Goal: Transaction & Acquisition: Purchase product/service

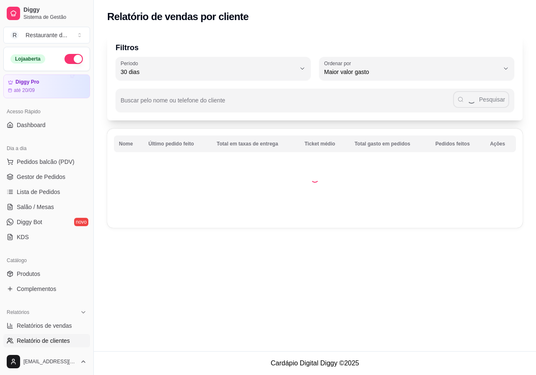
select select "30"
select select "HIGHEST_TOTAL_SPENT_WITH_ORDERS"
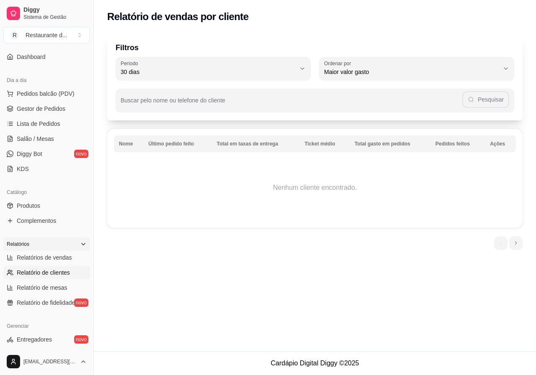
scroll to position [84, 0]
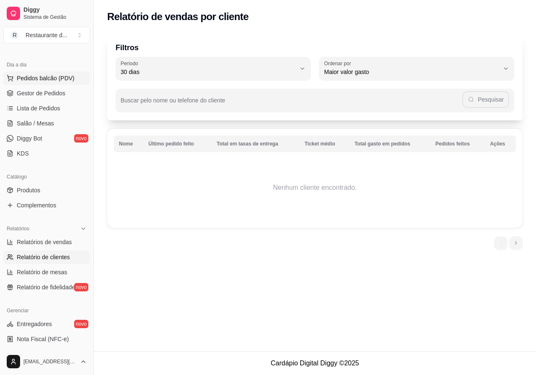
click at [58, 73] on button "Pedidos balcão (PDV)" at bounding box center [46, 78] width 87 height 13
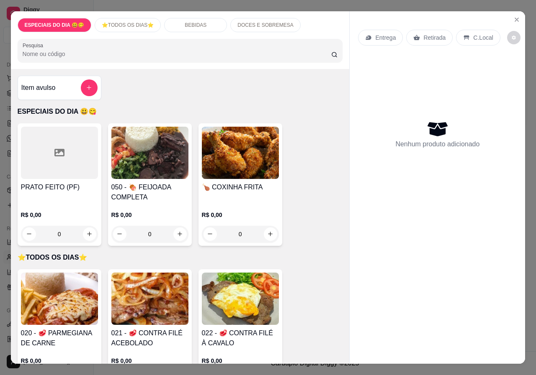
click at [236, 213] on p "R$ 0,00" at bounding box center [240, 215] width 77 height 8
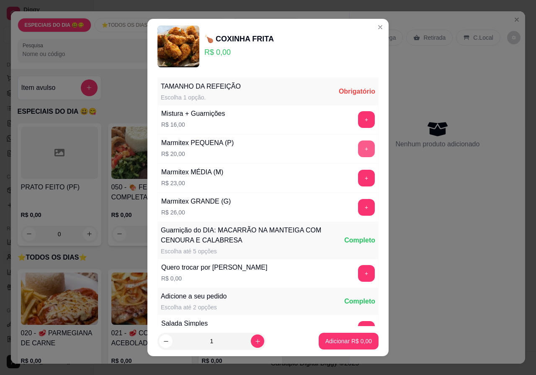
click at [358, 148] on button "+" at bounding box center [366, 149] width 17 height 17
click at [353, 338] on p "Adicionar R$ 20,00" at bounding box center [347, 341] width 50 height 8
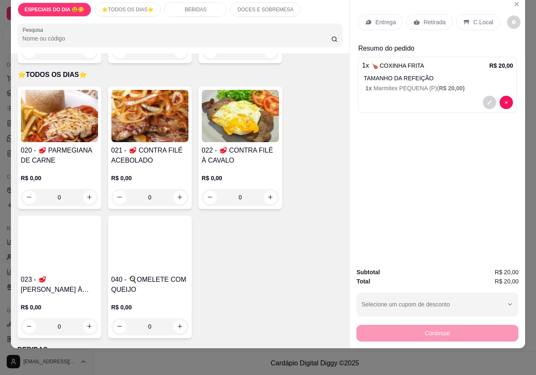
scroll to position [251, 0]
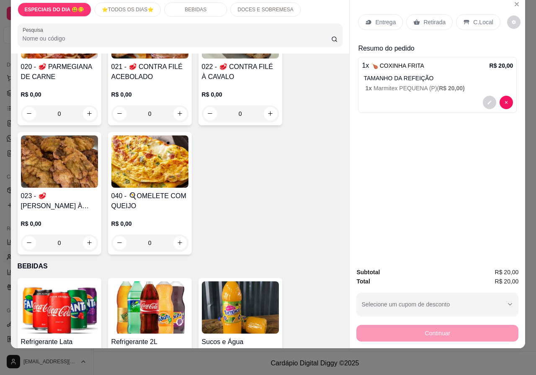
click at [181, 173] on img at bounding box center [149, 162] width 77 height 52
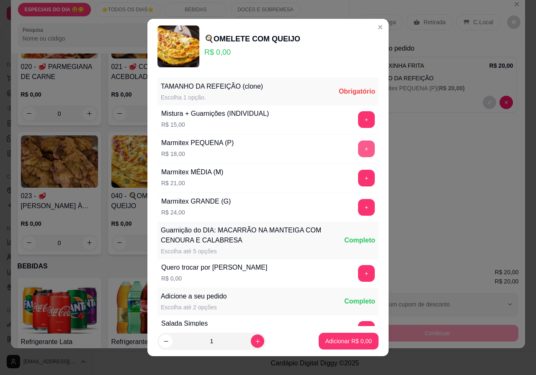
click at [358, 146] on button "+" at bounding box center [366, 149] width 17 height 17
click at [350, 343] on p "Adicionar R$ 18,00" at bounding box center [347, 341] width 50 height 8
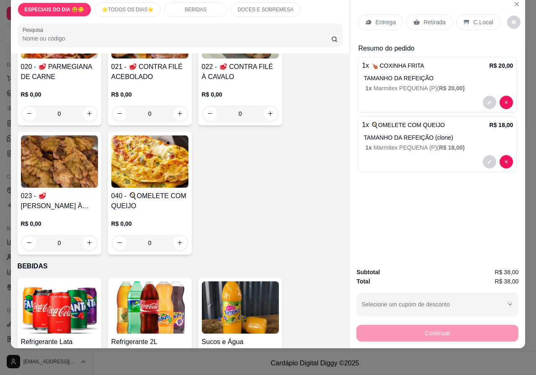
click at [397, 329] on div "Continuar" at bounding box center [437, 332] width 162 height 19
click at [417, 18] on div "Retirada" at bounding box center [429, 22] width 46 height 16
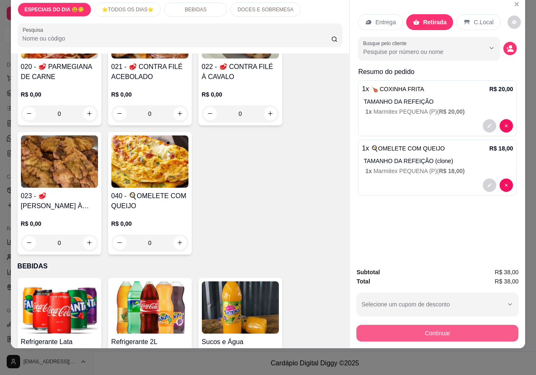
click at [449, 328] on button "Continuar" at bounding box center [437, 333] width 162 height 17
click at [307, 182] on div "Outro" at bounding box center [324, 195] width 59 height 49
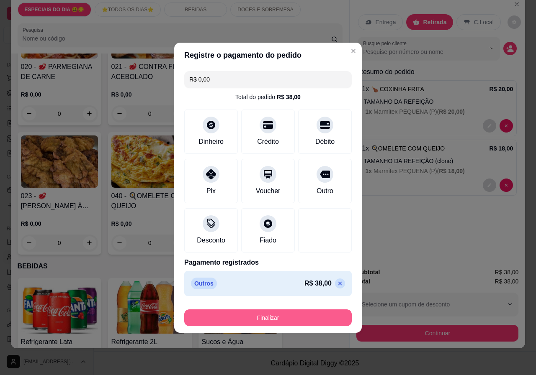
click at [325, 313] on button "Finalizar" at bounding box center [267, 318] width 167 height 17
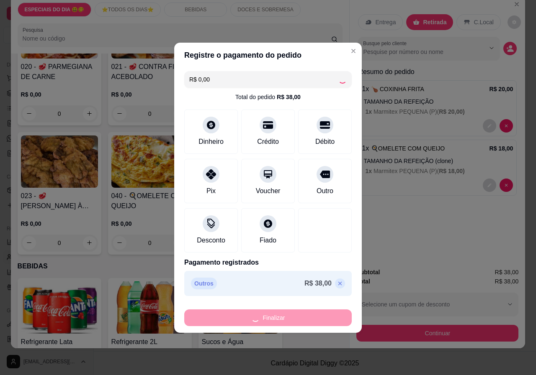
type input "-R$ 38,00"
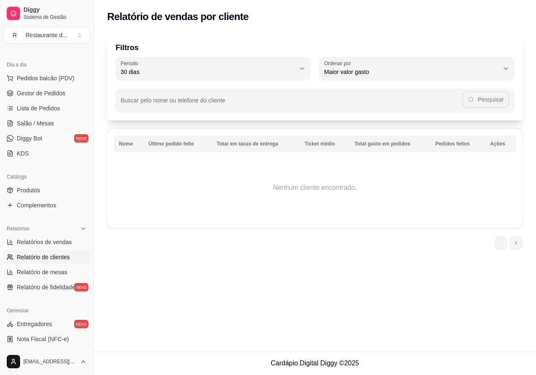
click at [339, 236] on div "Filtros 30 Período Hoje Ontem 7 dias 15 dias 30 dias 45 dias 60 dias Período 30…" at bounding box center [315, 143] width 442 height 231
click at [30, 79] on span "Pedidos balcão (PDV)" at bounding box center [46, 78] width 58 height 8
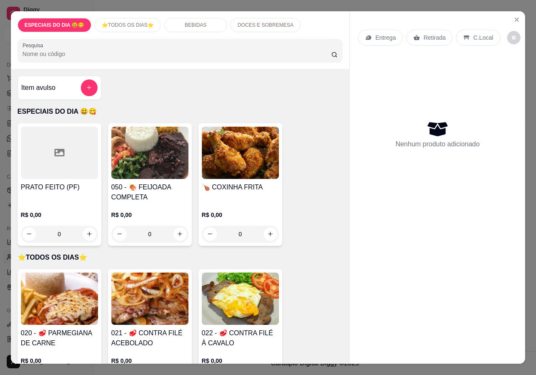
click at [226, 206] on div "R$ 0,00 0" at bounding box center [240, 223] width 77 height 40
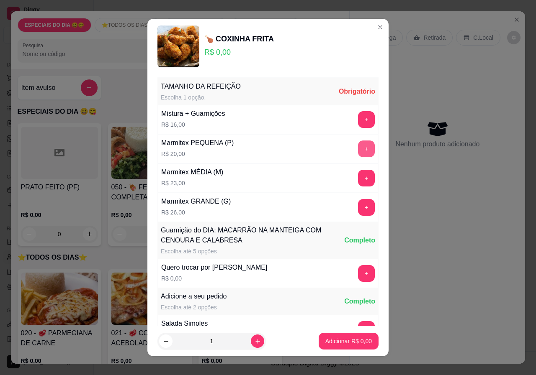
click at [358, 144] on button "+" at bounding box center [366, 149] width 17 height 17
click at [361, 344] on p "Adicionar R$ 20,00" at bounding box center [347, 341] width 49 height 8
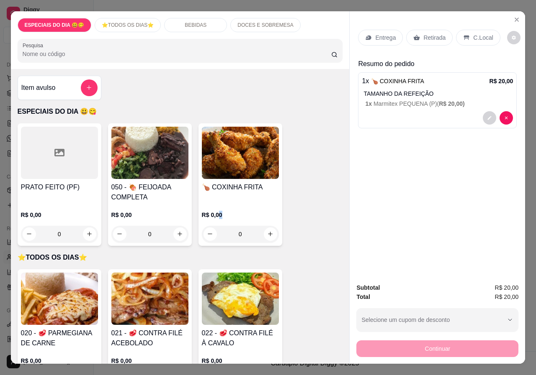
click at [419, 33] on div "Retirada" at bounding box center [429, 38] width 46 height 16
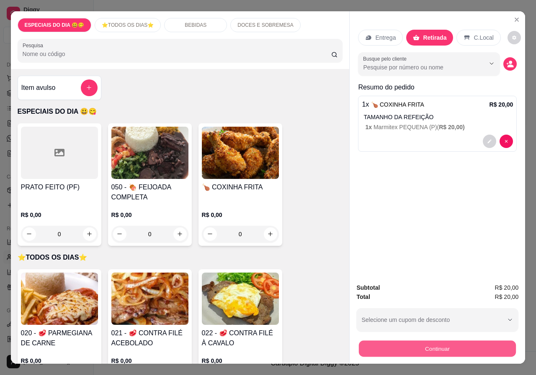
click at [457, 352] on button "Continuar" at bounding box center [437, 349] width 157 height 16
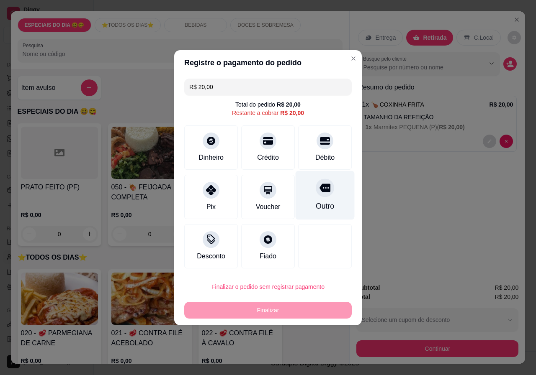
click at [315, 197] on div "Outro" at bounding box center [324, 195] width 59 height 49
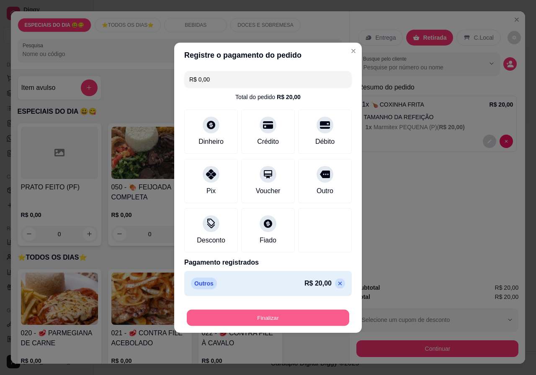
click at [321, 319] on button "Finalizar" at bounding box center [268, 318] width 162 height 16
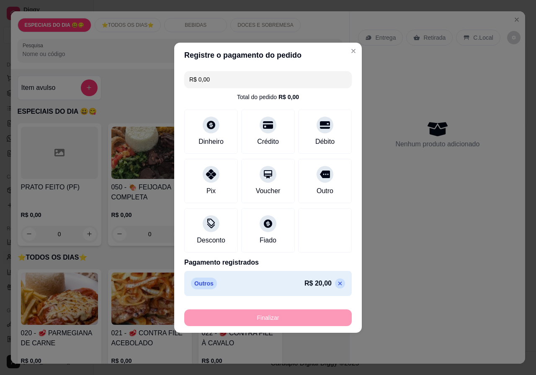
type input "-R$ 20,00"
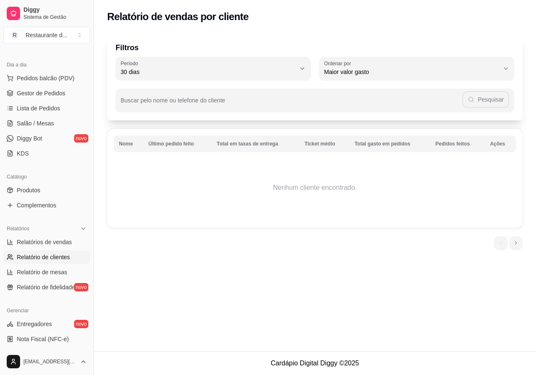
click at [71, 71] on div "Dia a dia" at bounding box center [46, 64] width 87 height 13
click at [68, 82] on span "Pedidos balcão (PDV)" at bounding box center [46, 78] width 58 height 8
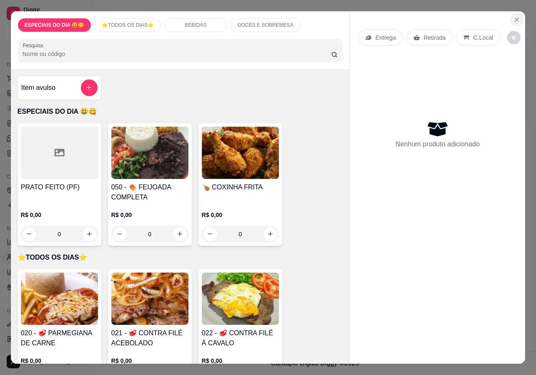
click at [515, 18] on icon "Close" at bounding box center [516, 19] width 3 height 3
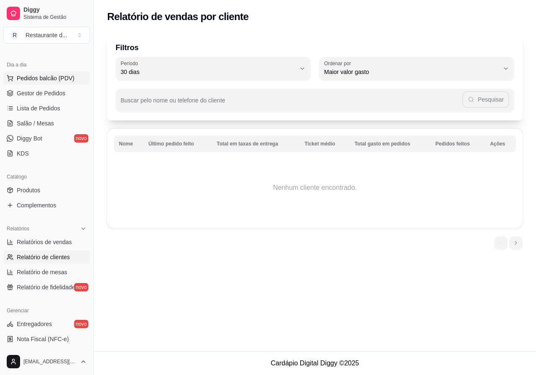
click at [63, 77] on span "Pedidos balcão (PDV)" at bounding box center [46, 78] width 58 height 8
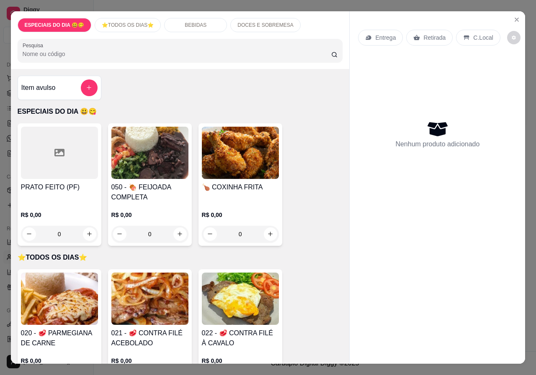
click at [81, 309] on img at bounding box center [59, 299] width 77 height 52
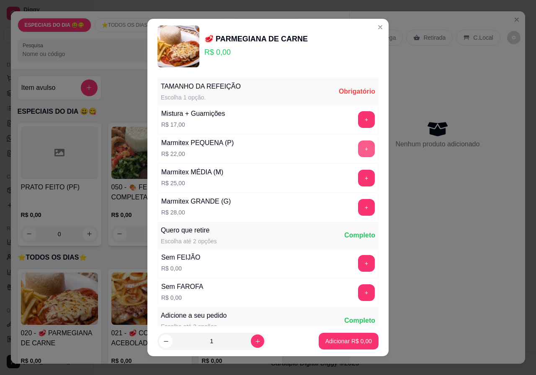
click at [358, 149] on button "+" at bounding box center [366, 149] width 17 height 17
click at [358, 339] on p "Adicionar R$ 22,00" at bounding box center [347, 341] width 50 height 8
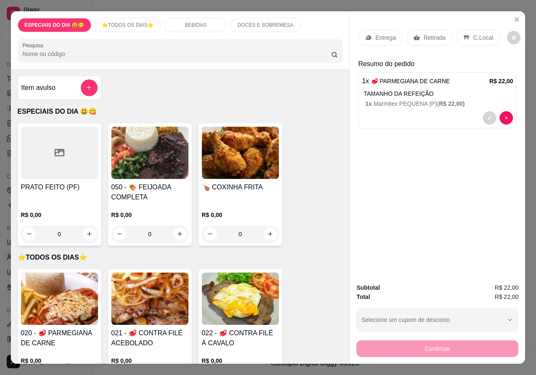
click at [381, 36] on p "Entrega" at bounding box center [385, 37] width 21 height 8
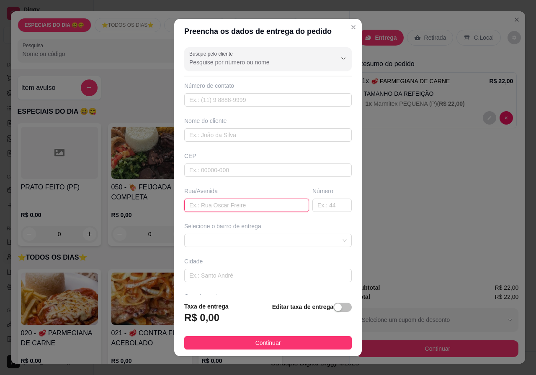
click at [246, 212] on input "text" at bounding box center [246, 205] width 125 height 13
click at [251, 246] on span at bounding box center [267, 240] width 157 height 13
type input "rio claro 22"
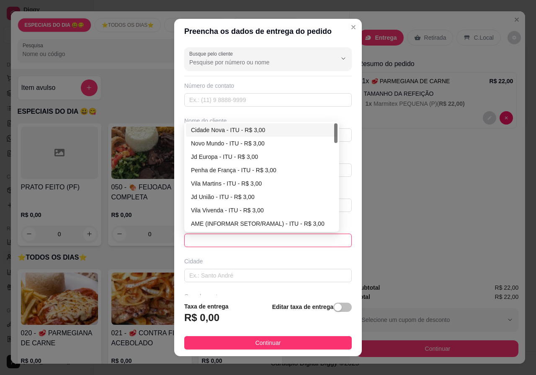
click at [267, 131] on div "Cidade Nova - ITU - R$ 3,00" at bounding box center [261, 130] width 141 height 9
type input "ITU"
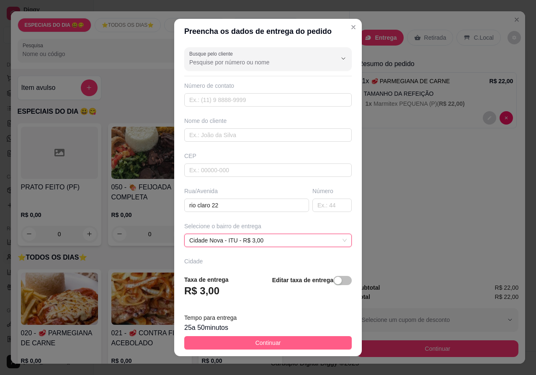
click at [280, 340] on button "Continuar" at bounding box center [267, 342] width 167 height 13
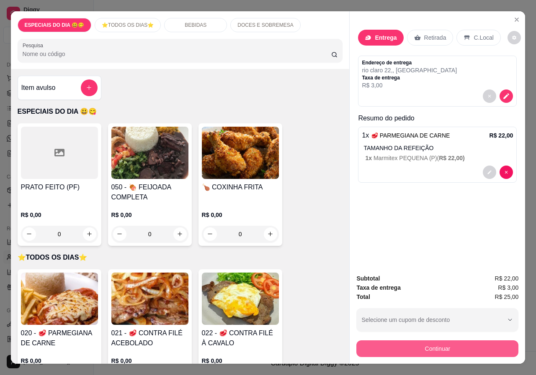
click at [413, 346] on button "Continuar" at bounding box center [437, 349] width 162 height 17
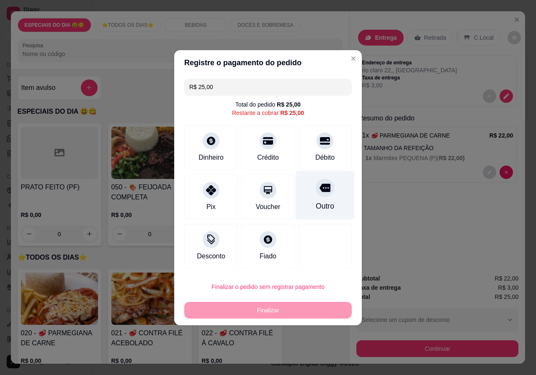
click at [327, 211] on div "Outro" at bounding box center [325, 206] width 18 height 11
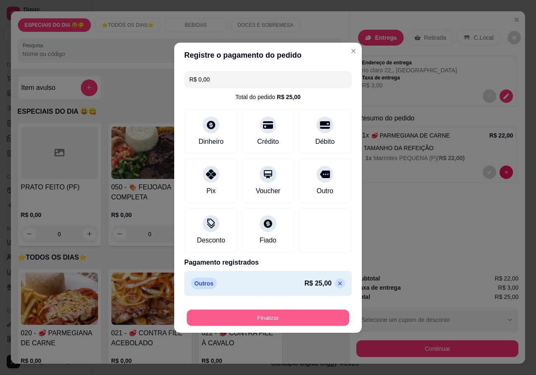
click at [339, 321] on button "Finalizar" at bounding box center [268, 318] width 162 height 16
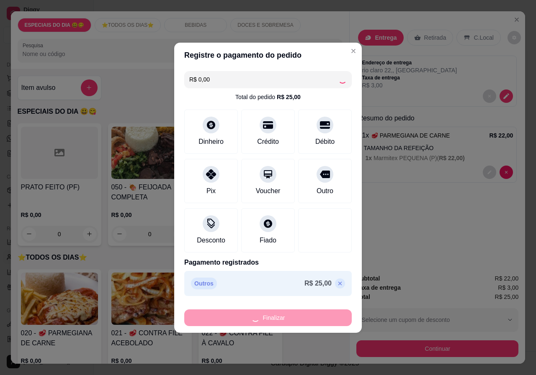
type input "-R$ 25,00"
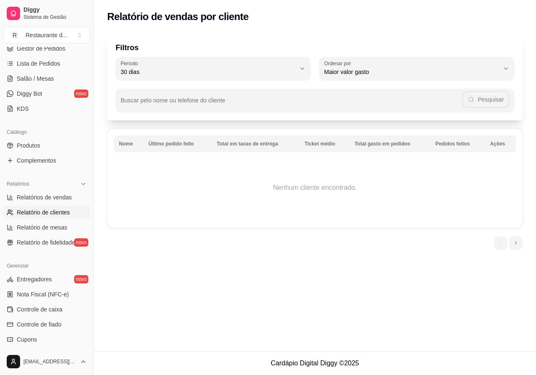
scroll to position [167, 0]
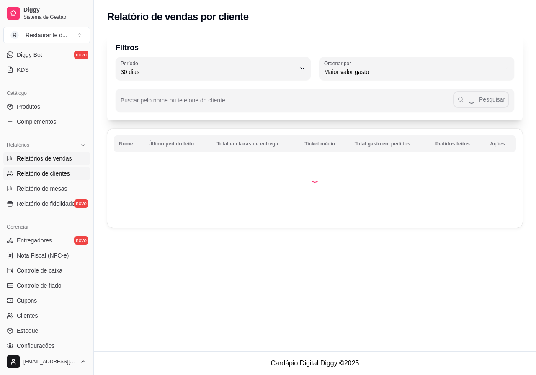
click at [58, 158] on span "Relatórios de vendas" at bounding box center [44, 158] width 55 height 8
select select "ALL"
select select "0"
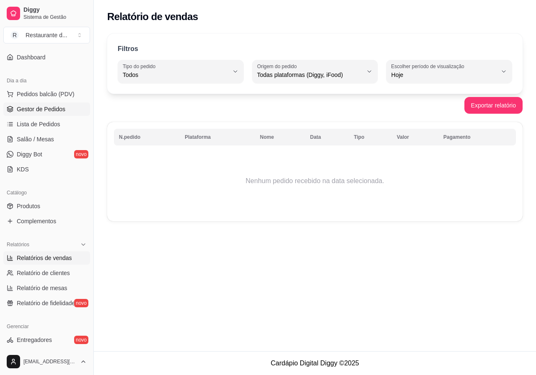
scroll to position [42, 0]
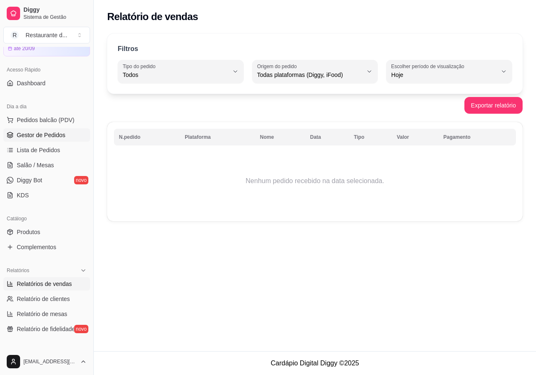
click at [51, 136] on span "Gestor de Pedidos" at bounding box center [41, 135] width 49 height 8
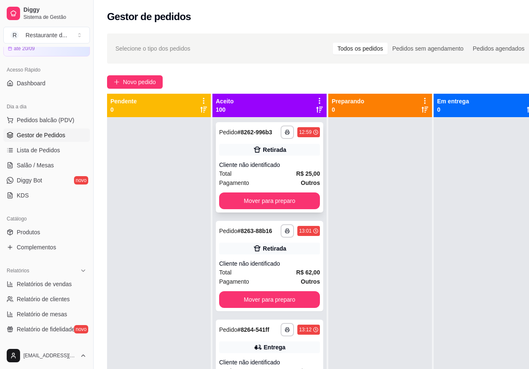
click at [267, 169] on div "Cliente não identificado" at bounding box center [269, 165] width 101 height 8
click at [29, 156] on link "Lista de Pedidos" at bounding box center [46, 150] width 87 height 13
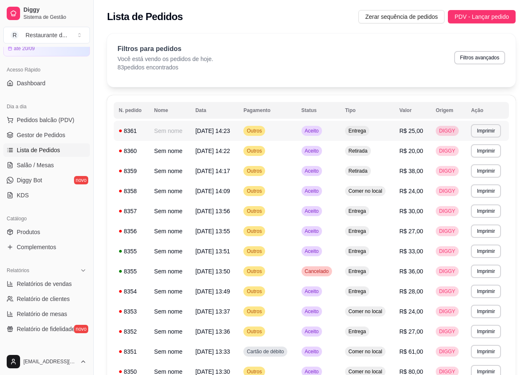
click at [359, 132] on span "Entrega" at bounding box center [357, 131] width 21 height 7
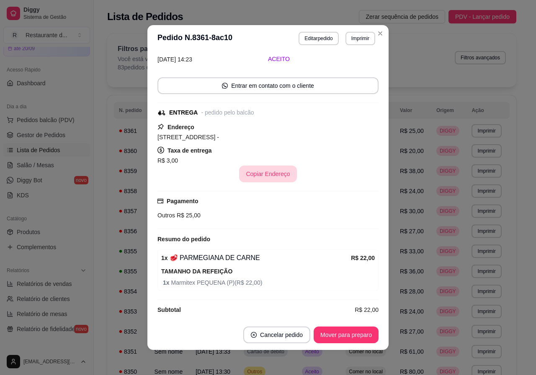
scroll to position [44, 0]
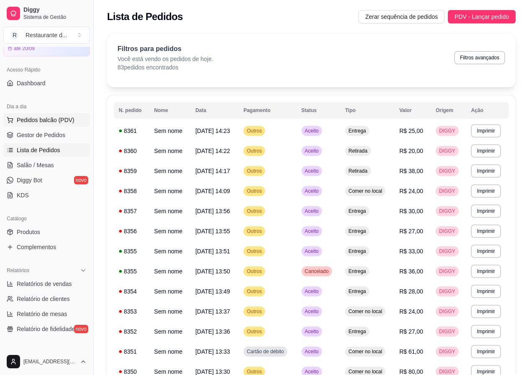
click at [51, 115] on button "Pedidos balcão (PDV)" at bounding box center [46, 119] width 87 height 13
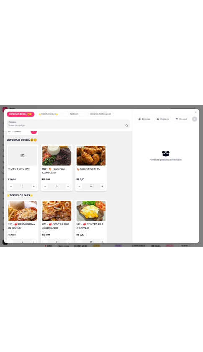
scroll to position [42, 0]
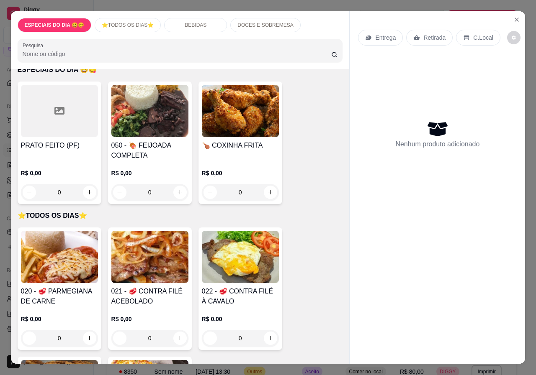
click at [64, 287] on h4 "020 - 🥩 PARMEGIANA DE CARNE" at bounding box center [59, 297] width 77 height 20
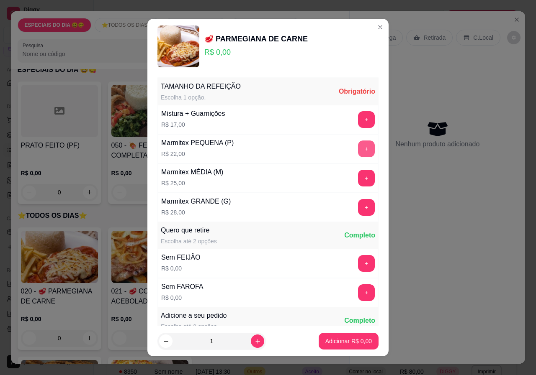
click at [358, 146] on button "+" at bounding box center [366, 149] width 17 height 17
click at [346, 337] on button "Adicionar R$ 22,00" at bounding box center [347, 342] width 62 height 16
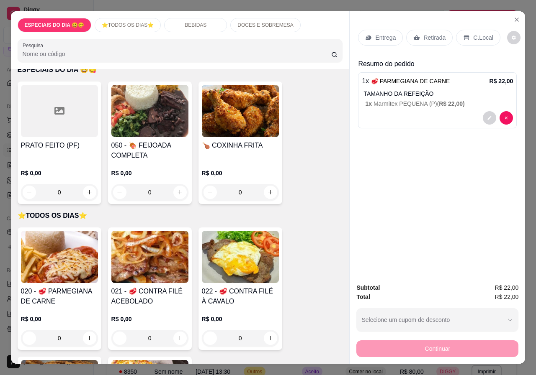
click at [380, 35] on p "Entrega" at bounding box center [385, 37] width 21 height 8
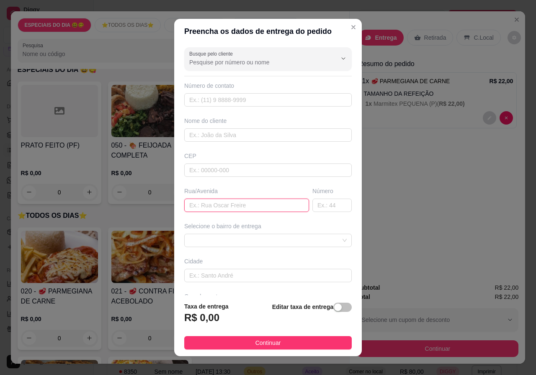
drag, startPoint x: 221, startPoint y: 208, endPoint x: 241, endPoint y: 204, distance: 20.8
click at [221, 208] on input "text" at bounding box center [246, 205] width 125 height 13
type input "RIO CLARO 22"
click at [272, 233] on div "Selecione o bairro de entrega" at bounding box center [267, 234] width 171 height 25
click at [243, 244] on span at bounding box center [267, 240] width 157 height 13
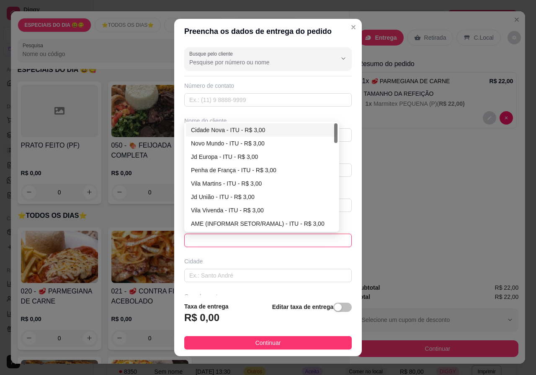
click at [221, 242] on span at bounding box center [267, 240] width 157 height 13
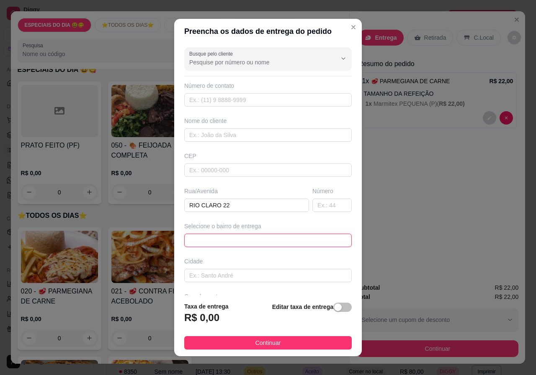
click at [227, 238] on span at bounding box center [267, 240] width 157 height 13
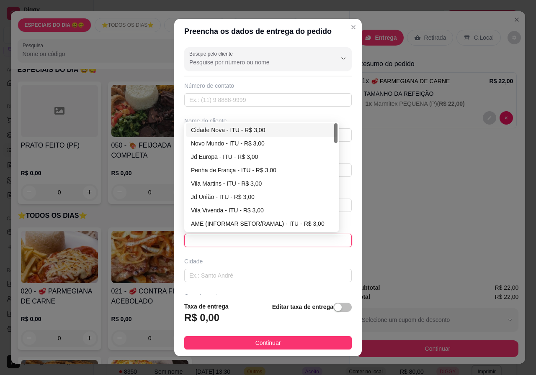
click at [214, 131] on div "Cidade Nova - ITU - R$ 3,00" at bounding box center [261, 130] width 141 height 9
type input "ITU"
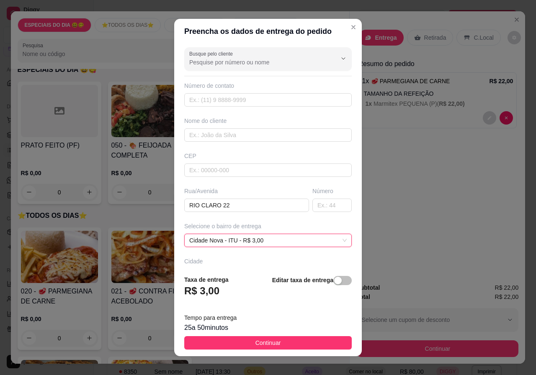
click at [330, 316] on div "Tempo para entrega 25 a 50 minutos" at bounding box center [267, 323] width 167 height 20
click at [334, 285] on div "button" at bounding box center [338, 281] width 8 height 8
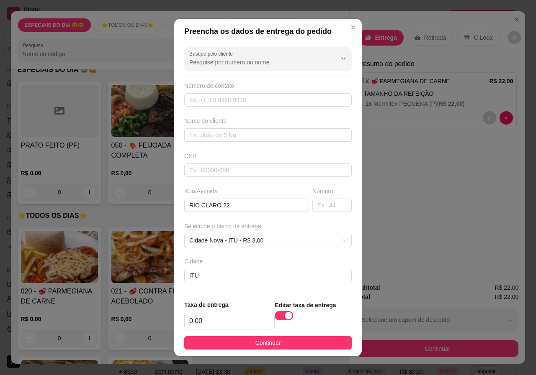
click at [239, 345] on button "Continuar" at bounding box center [267, 342] width 167 height 13
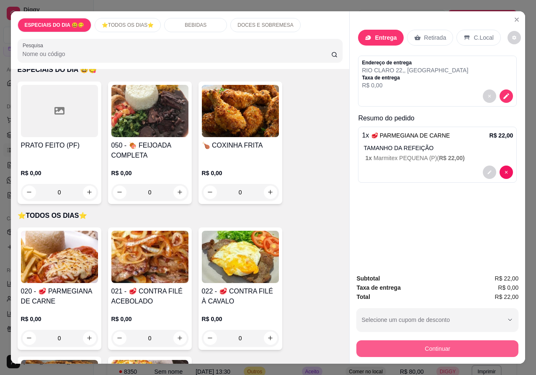
click at [461, 344] on button "Continuar" at bounding box center [437, 349] width 162 height 17
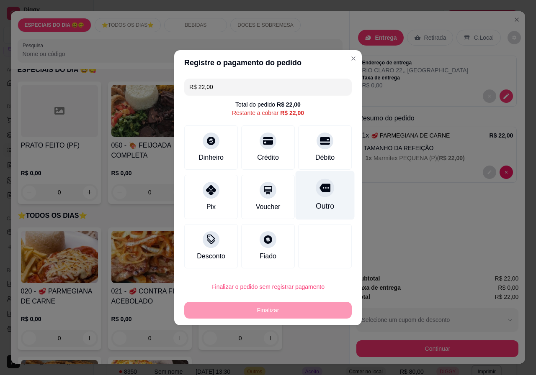
click at [327, 201] on div "Outro" at bounding box center [324, 195] width 59 height 49
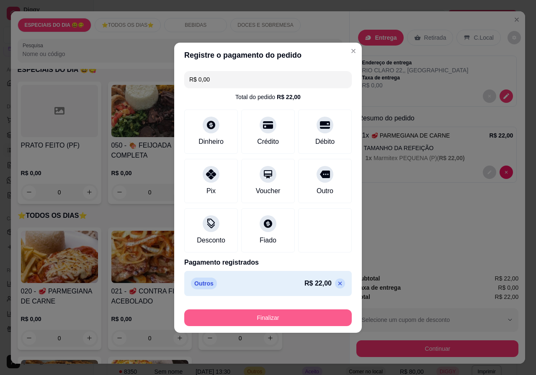
click at [294, 316] on button "Finalizar" at bounding box center [267, 318] width 167 height 17
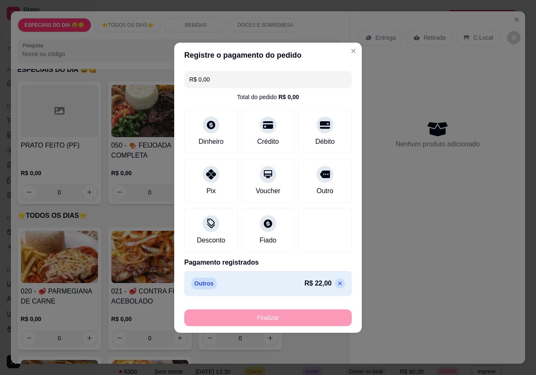
type input "-R$ 22,00"
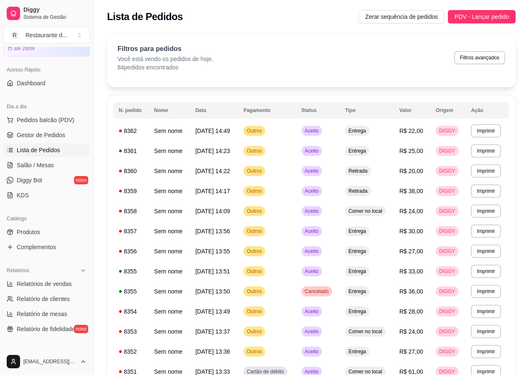
click at [376, 375] on html "Diggy Sistema de Gestão R Restaurante d ... Loja aberta Diggy Pro até 20/09 Ace…" at bounding box center [264, 187] width 529 height 375
